Goal: Navigation & Orientation: Find specific page/section

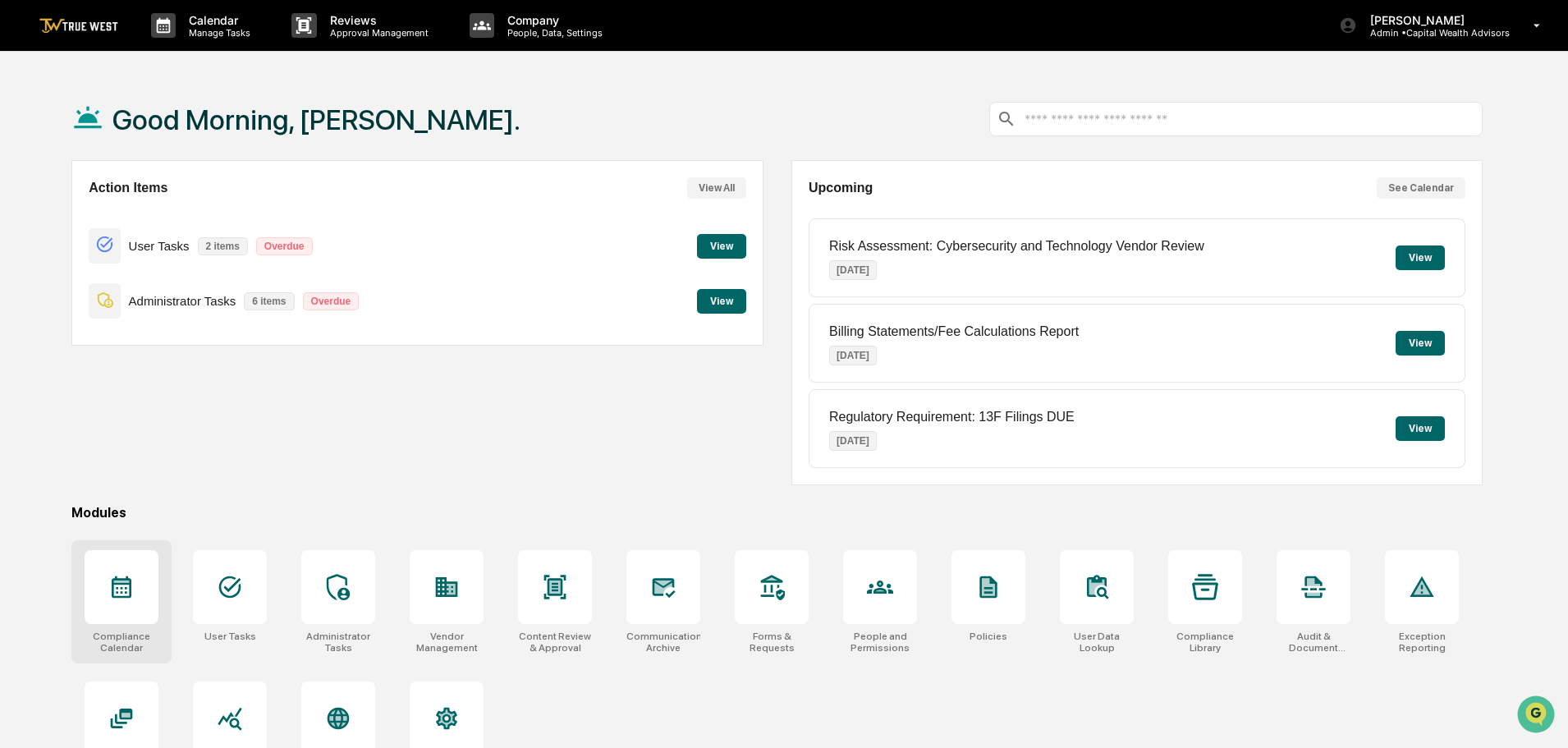
click at [128, 584] on icon at bounding box center [121, 588] width 20 height 22
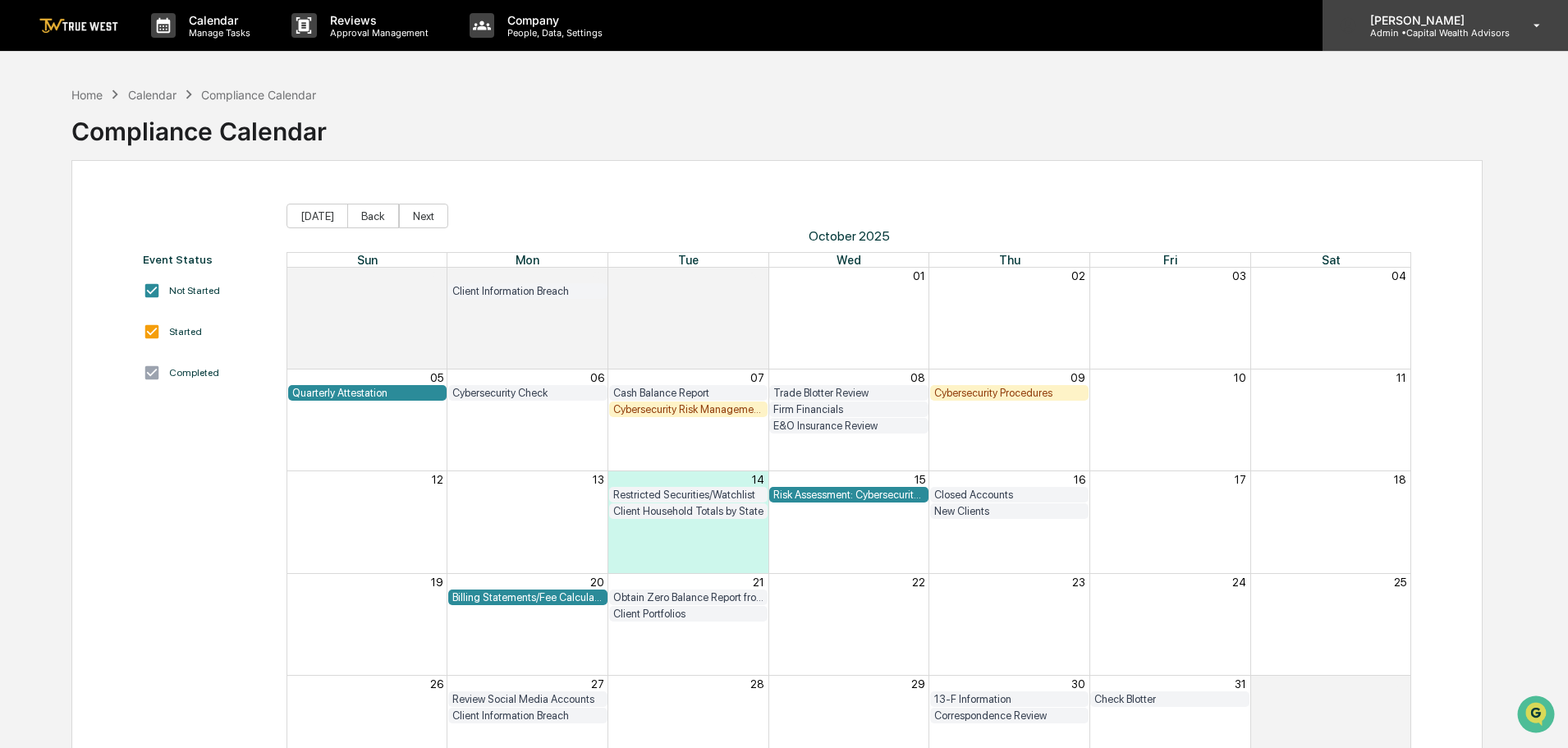
click at [1422, 35] on p "Admin • Capital Wealth Advisors" at bounding box center [1433, 33] width 152 height 12
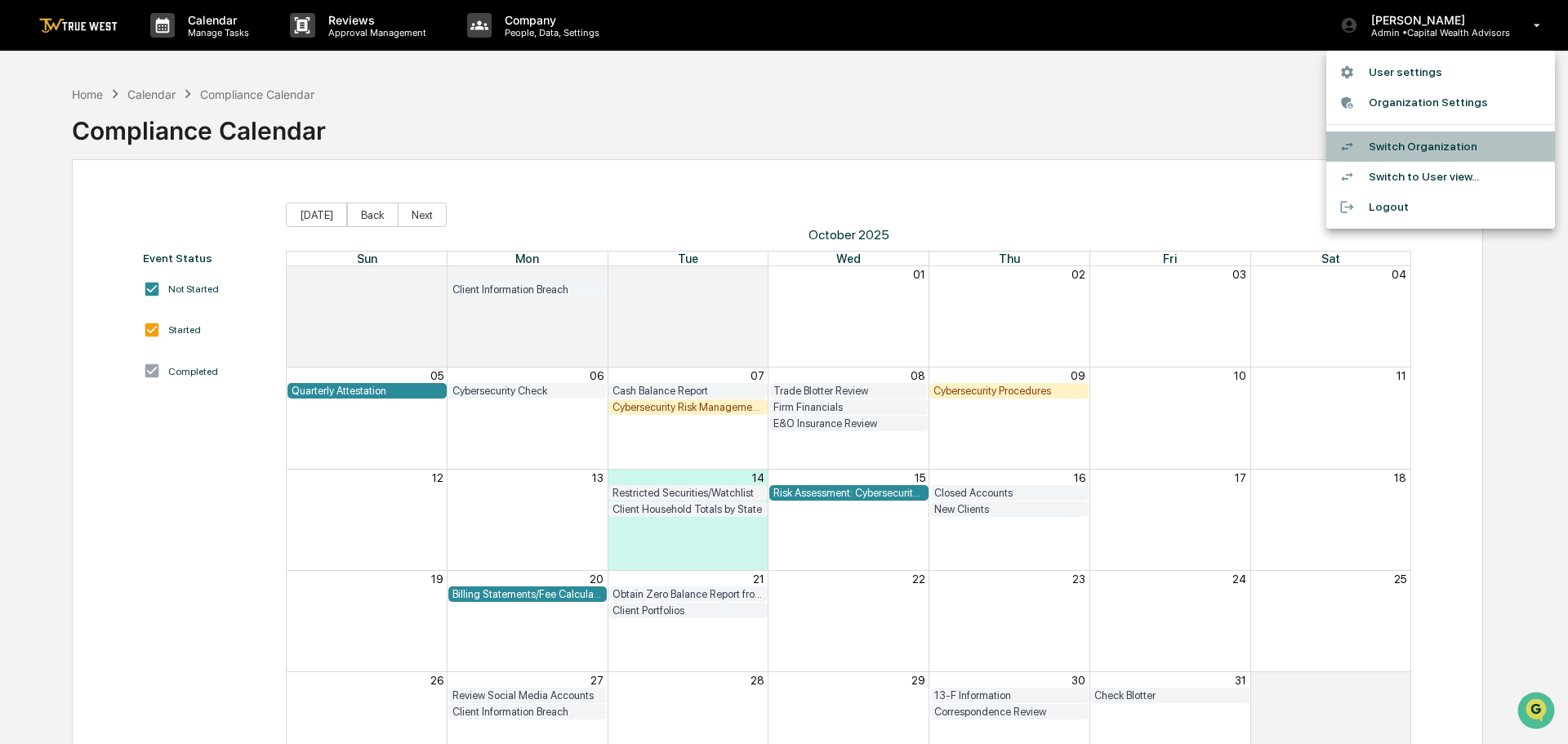
click at [1407, 145] on li "Switch Organization" at bounding box center [1440, 146] width 228 height 30
